Goal: Navigation & Orientation: Find specific page/section

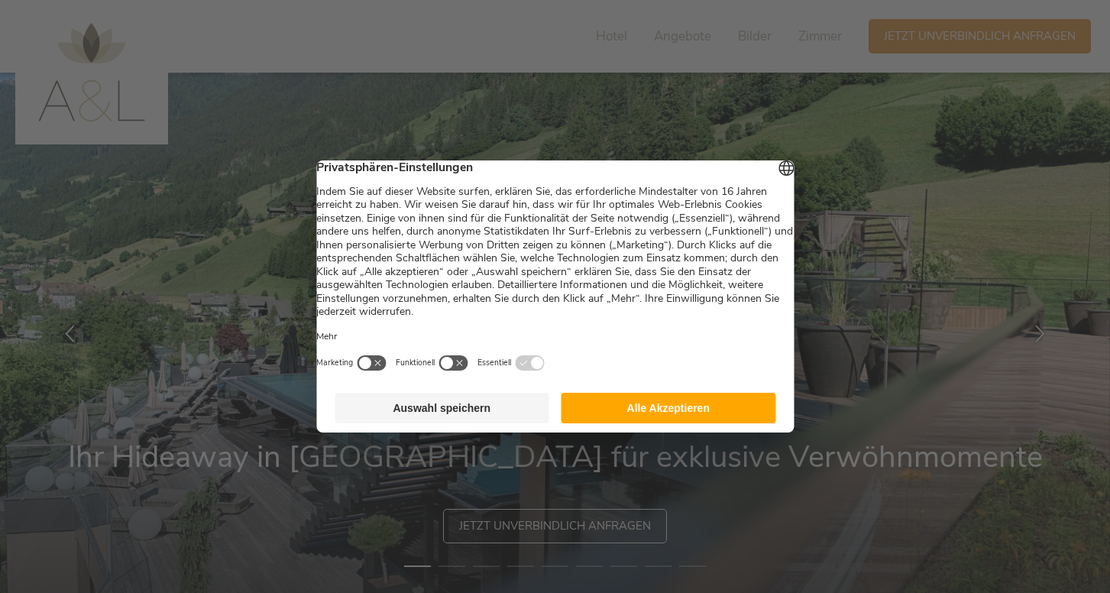
click at [456, 420] on button "Auswahl speichern" at bounding box center [442, 408] width 215 height 31
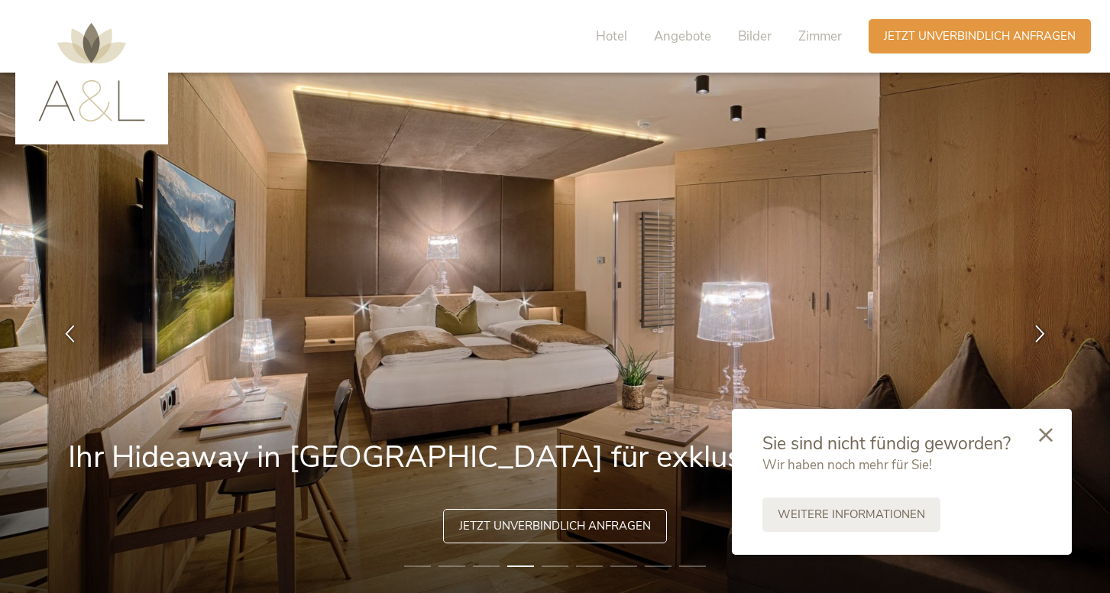
click at [76, 97] on img at bounding box center [91, 72] width 107 height 99
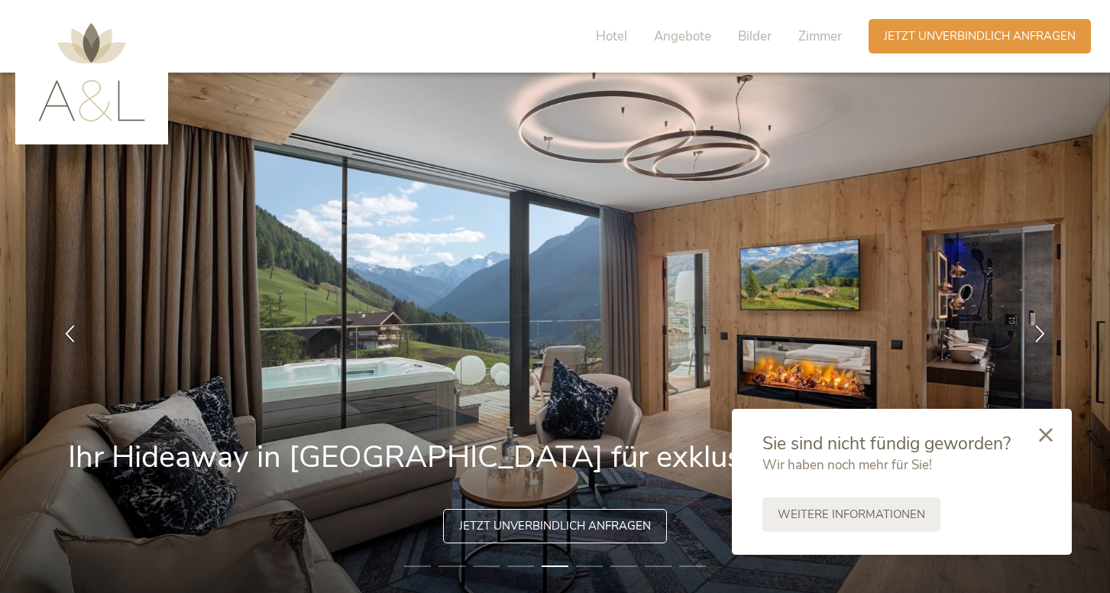
click at [93, 93] on img at bounding box center [91, 72] width 107 height 99
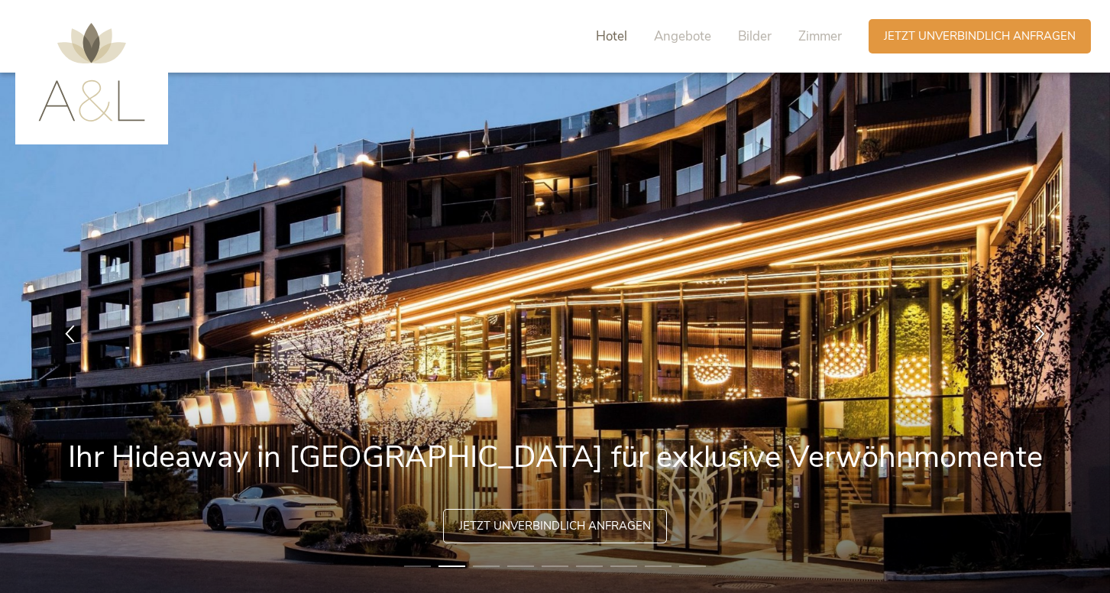
click at [624, 39] on span "Hotel" at bounding box center [611, 37] width 31 height 18
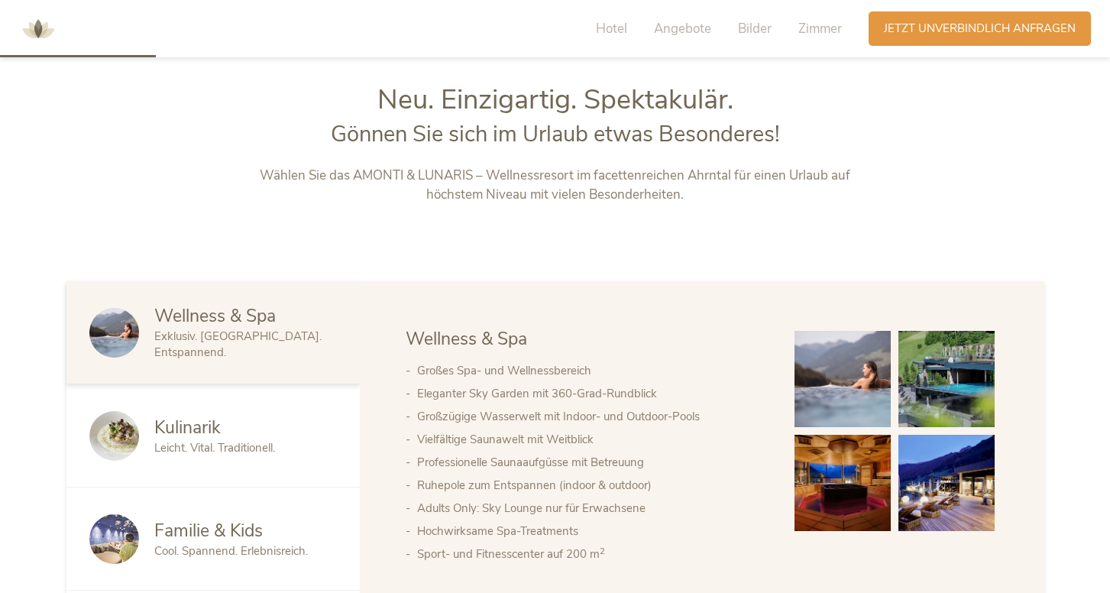
scroll to position [646, 0]
